Goal: Find specific fact

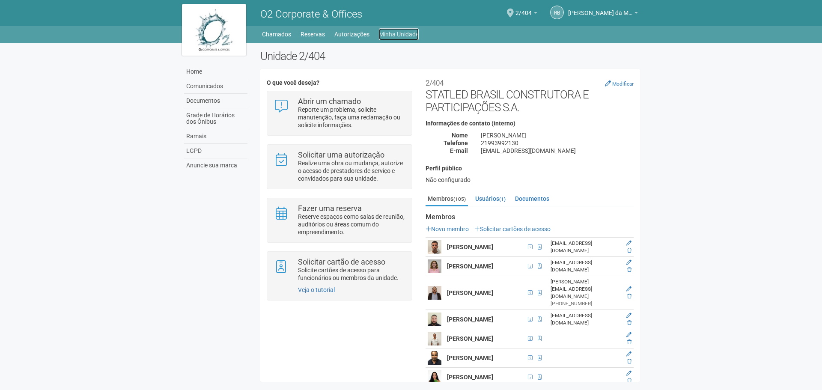
click at [409, 33] on link "Minha Unidade" at bounding box center [399, 34] width 40 height 12
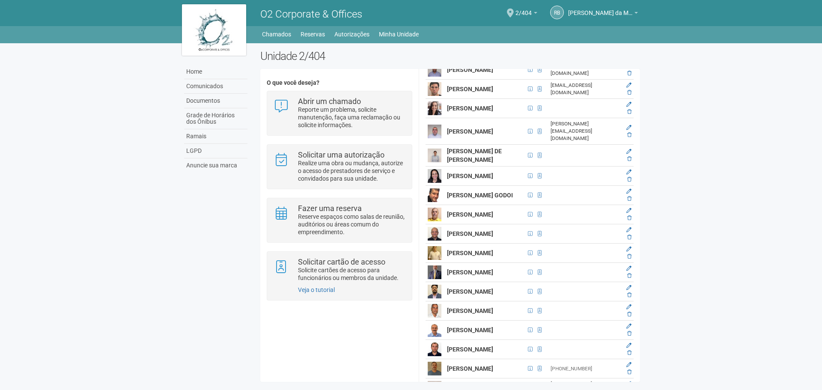
scroll to position [1926, 0]
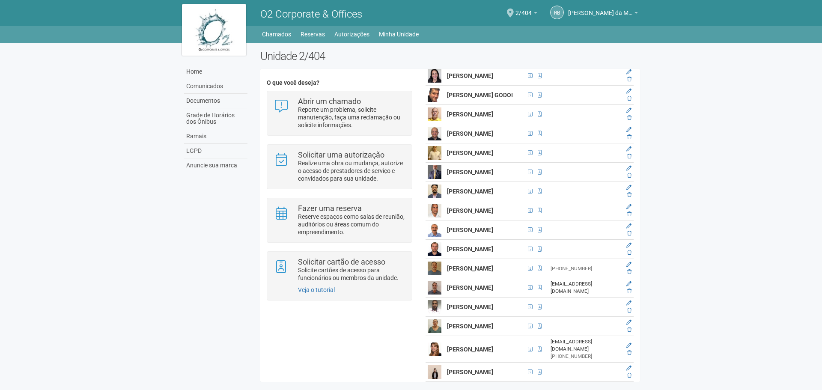
drag, startPoint x: 455, startPoint y: 216, endPoint x: 502, endPoint y: 238, distance: 52.5
copy strong "[PERSON_NAME]"
